Goal: Navigation & Orientation: Find specific page/section

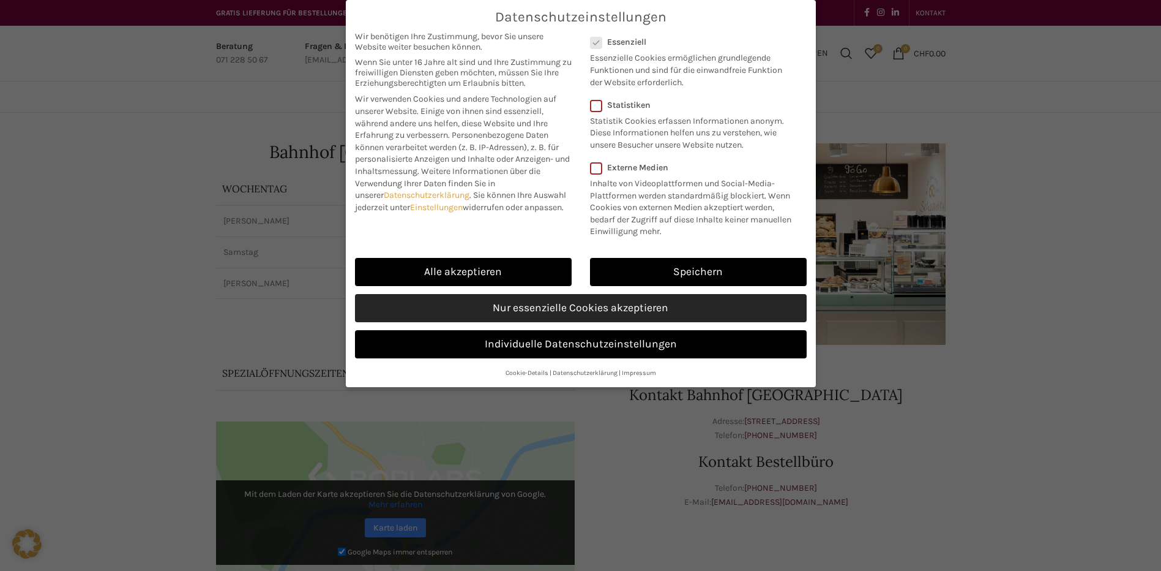
click at [665, 301] on link "Nur essenzielle Cookies akzeptieren" at bounding box center [581, 308] width 452 height 28
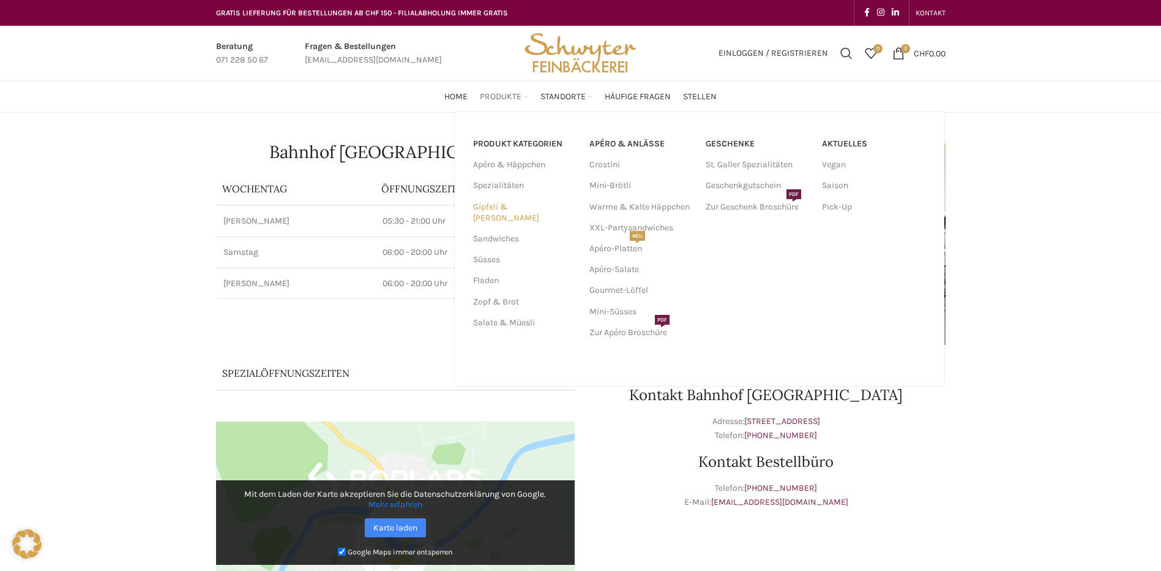
click at [528, 208] on link "Gipfeli & [PERSON_NAME]" at bounding box center [524, 213] width 102 height 32
click at [670, 229] on link "XXL-Partysandwiches" at bounding box center [642, 227] width 104 height 21
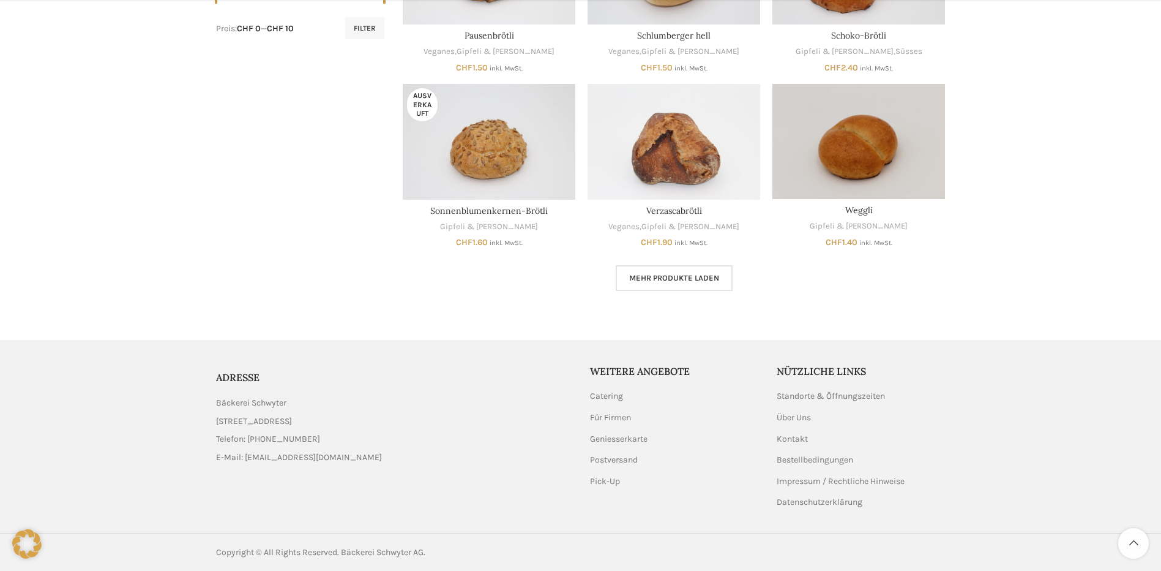
scroll to position [667, 0]
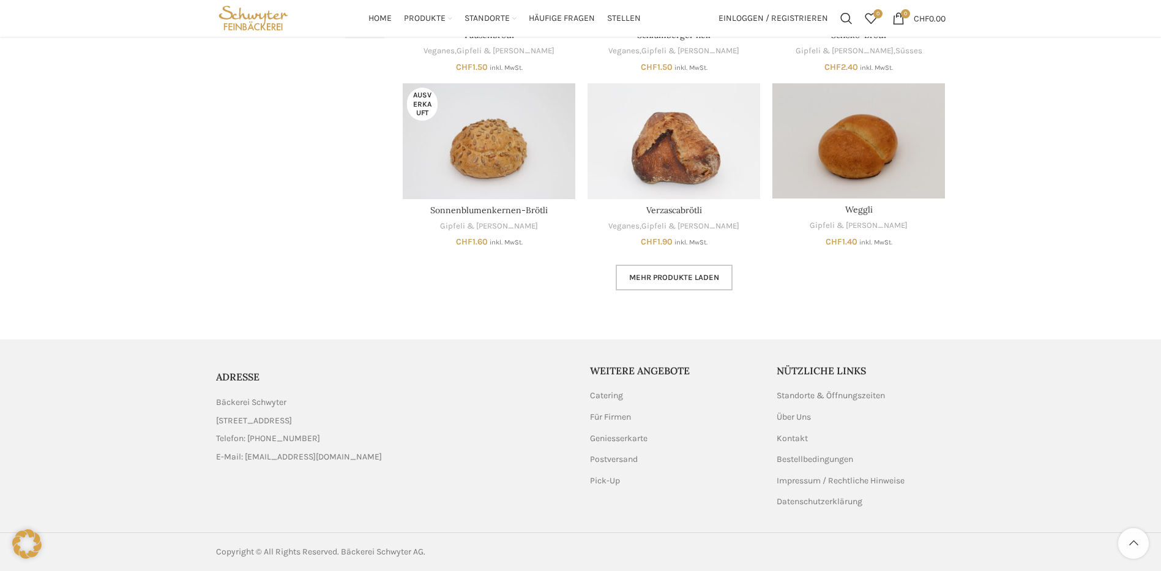
click at [678, 275] on span "Mehr Produkte laden" at bounding box center [674, 277] width 90 height 10
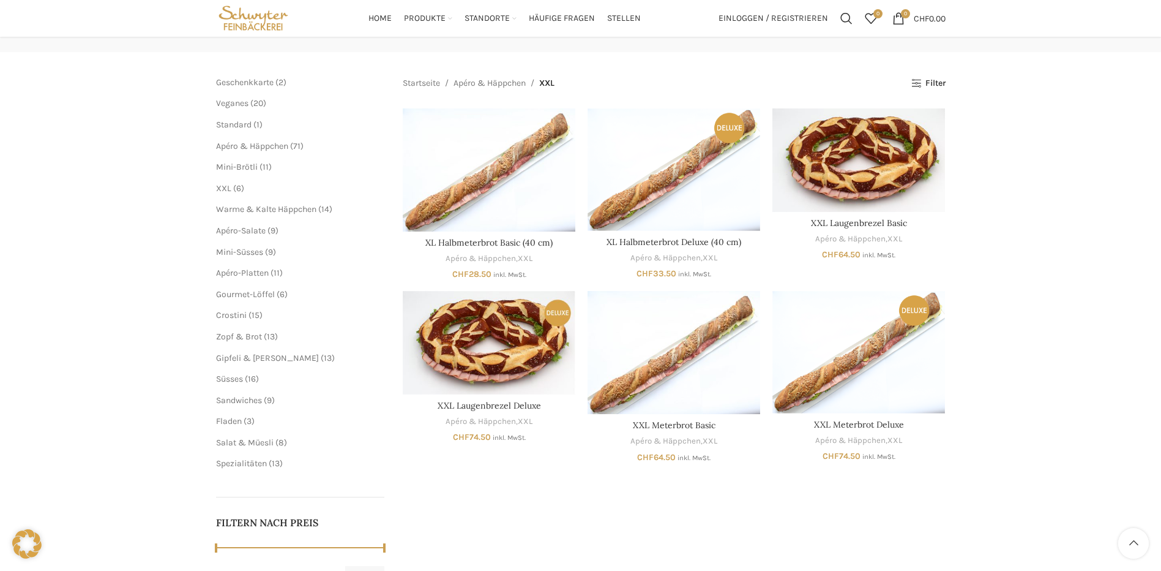
scroll to position [48, 0]
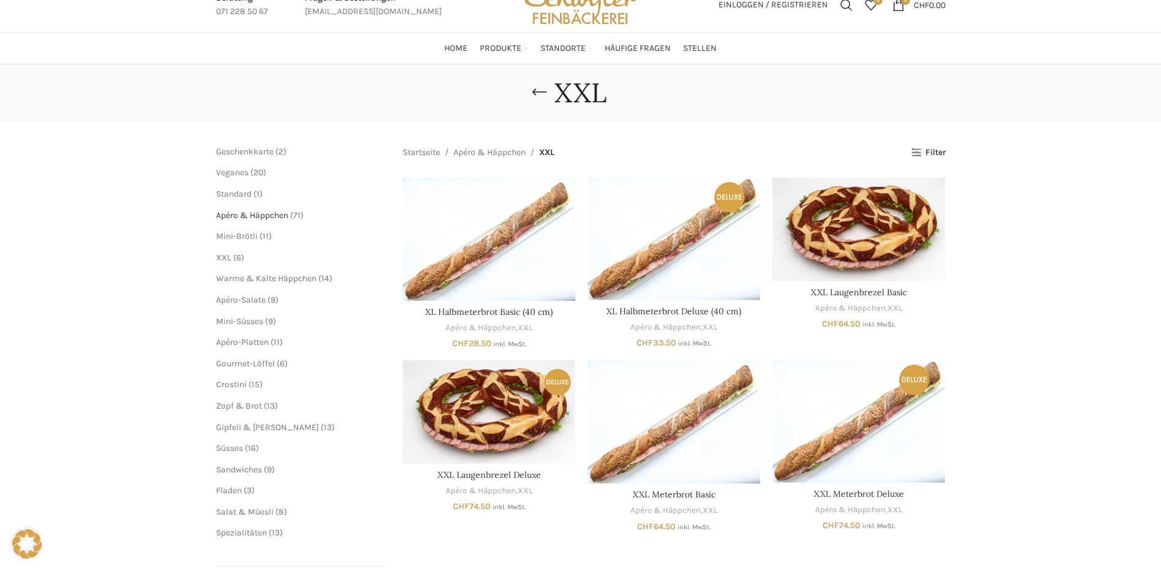
click at [269, 219] on span "Apéro & Häppchen" at bounding box center [252, 215] width 72 height 10
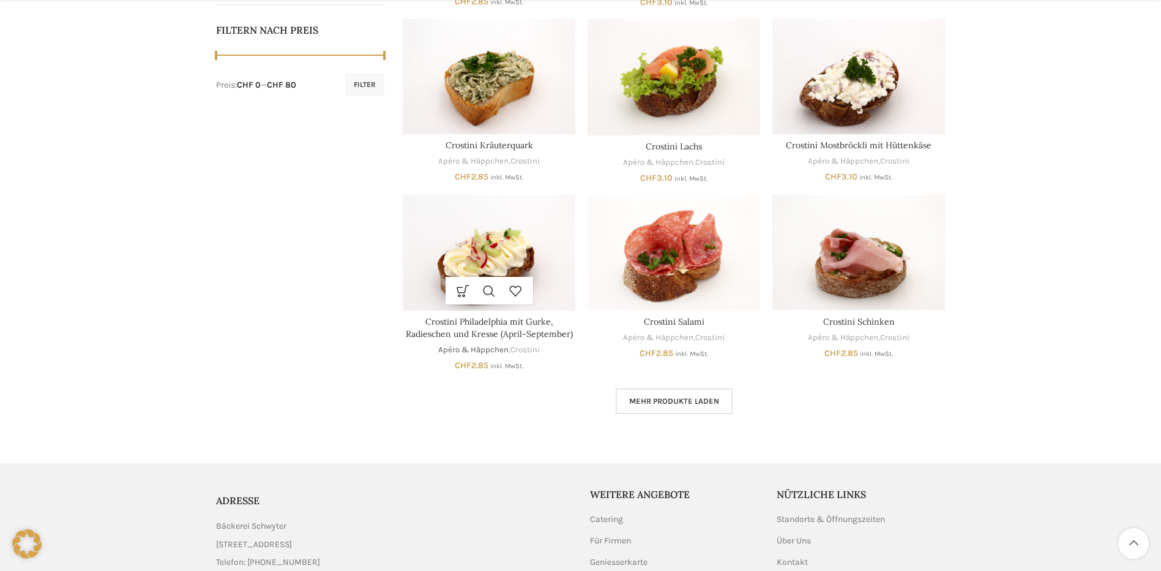
scroll to position [673, 0]
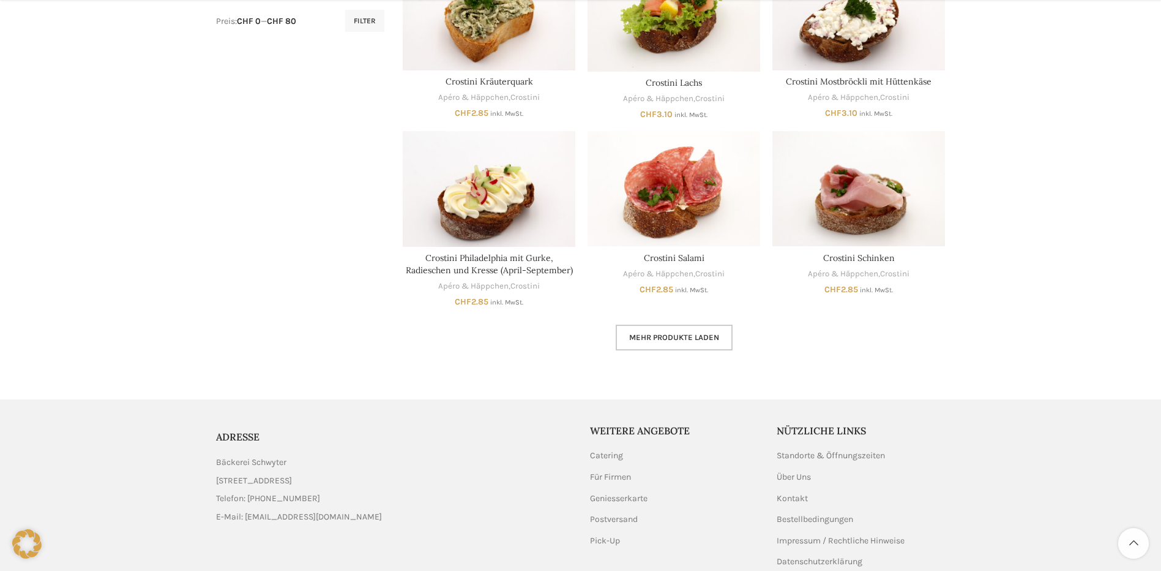
click at [653, 332] on link "Mehr Produkte laden" at bounding box center [674, 337] width 117 height 26
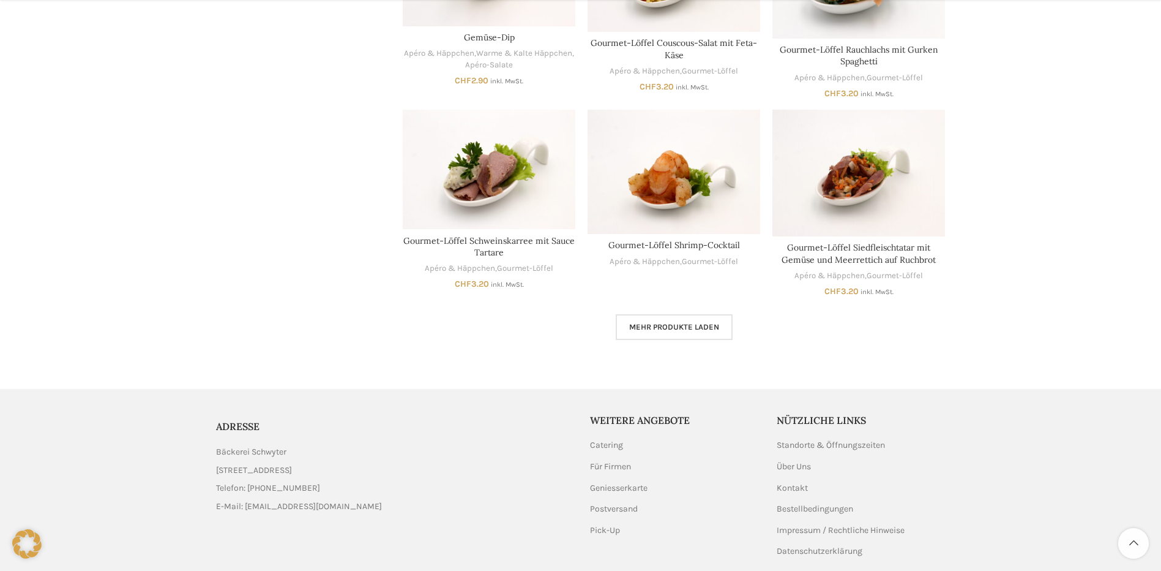
scroll to position [1531, 0]
